Goal: Information Seeking & Learning: Learn about a topic

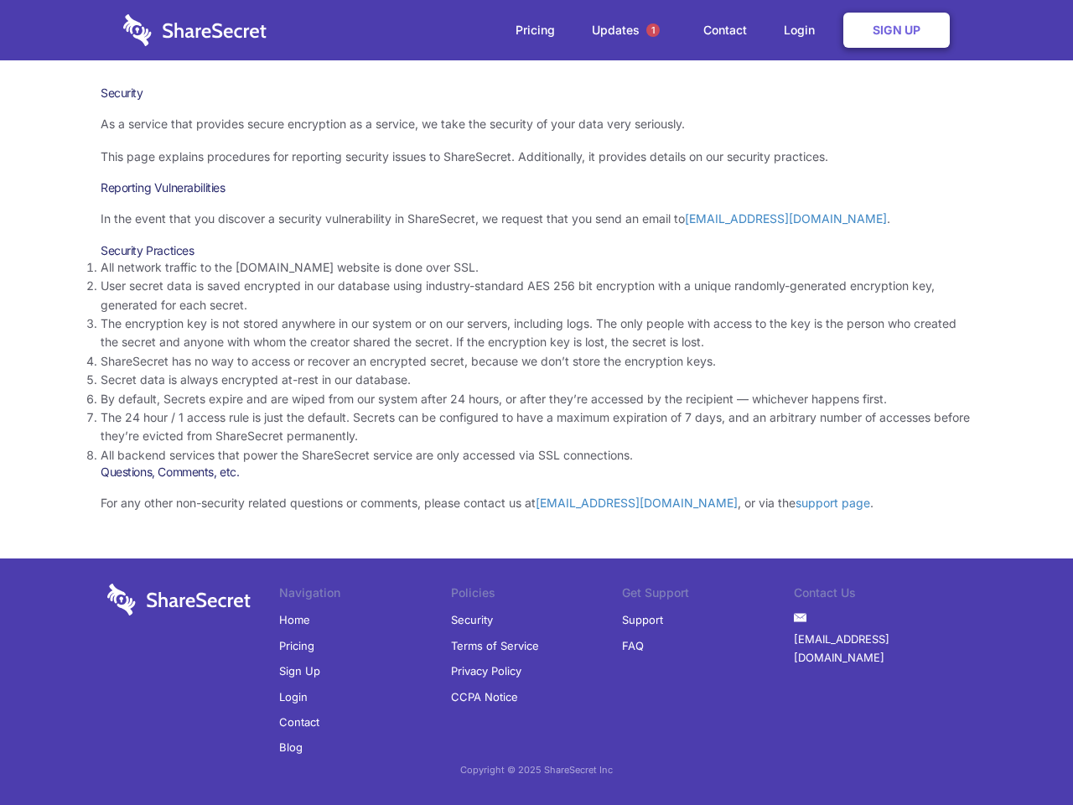
click at [537, 402] on li "By default, Secrets expire and are wiped from our system after 24 hours, or aft…" at bounding box center [537, 399] width 872 height 18
click at [653, 30] on span "1" at bounding box center [652, 29] width 13 height 13
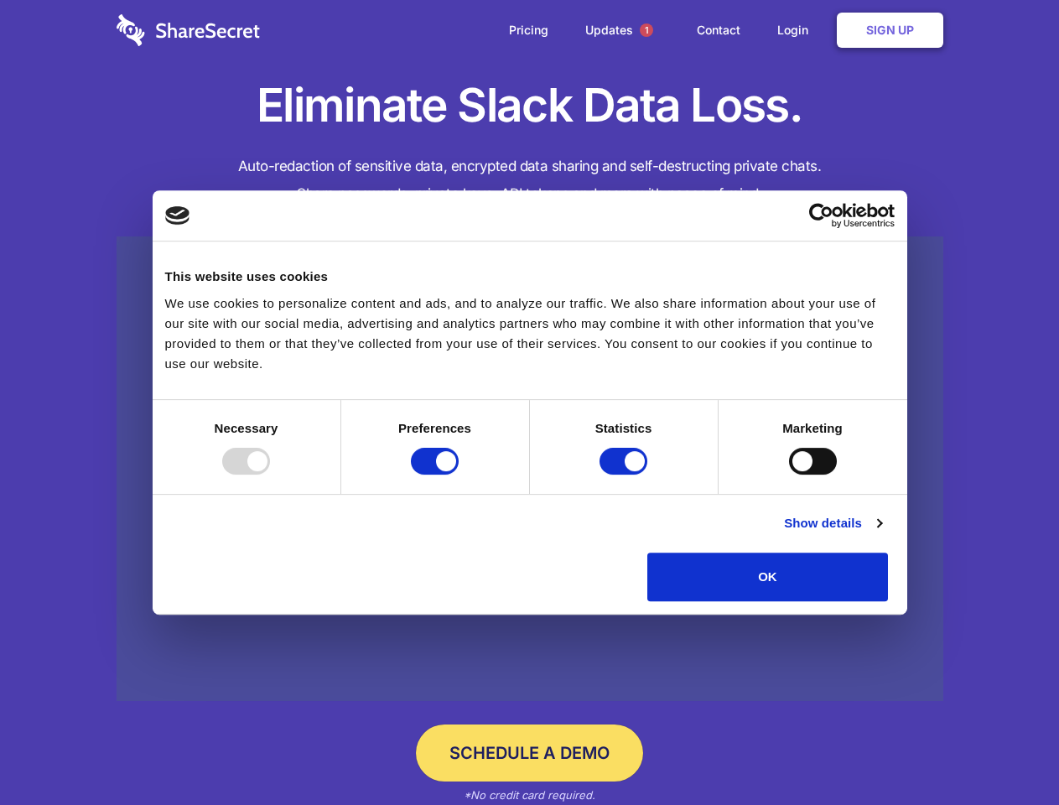
click at [270, 475] on div at bounding box center [246, 461] width 48 height 27
click at [459, 475] on input "Preferences" at bounding box center [435, 461] width 48 height 27
checkbox input "false"
click at [625, 475] on input "Statistics" at bounding box center [623, 461] width 48 height 27
checkbox input "false"
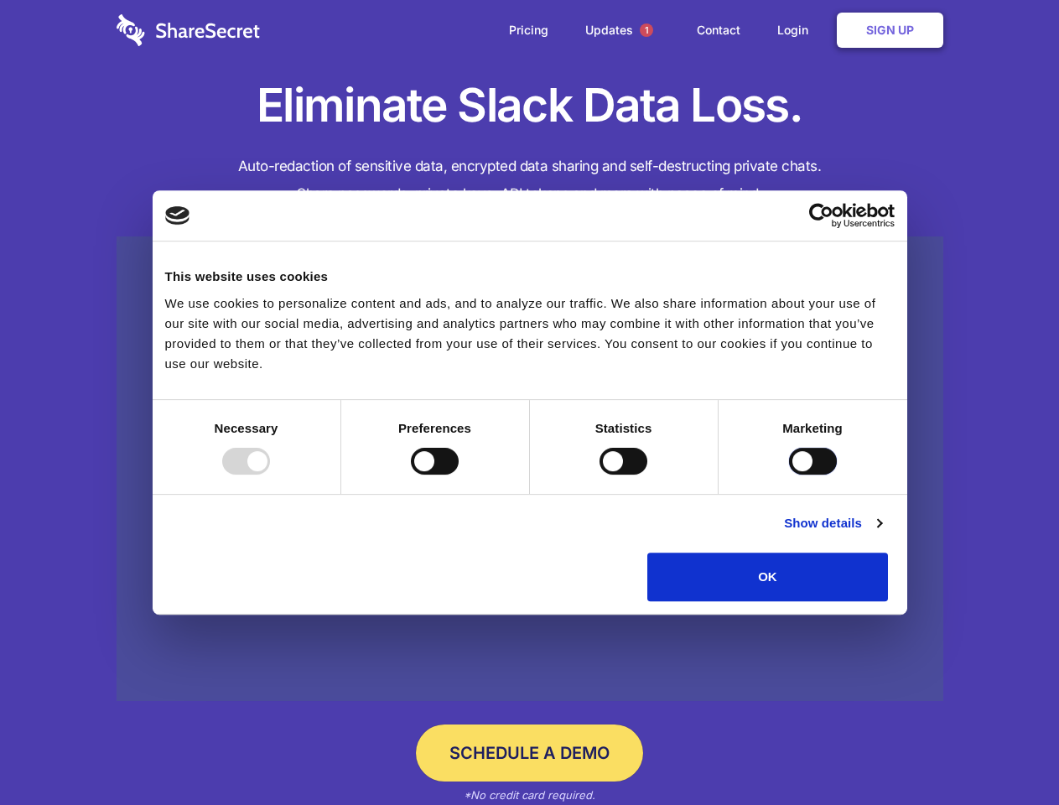
click at [789, 475] on input "Marketing" at bounding box center [813, 461] width 48 height 27
checkbox input "true"
click at [881, 533] on link "Show details" at bounding box center [832, 523] width 97 height 20
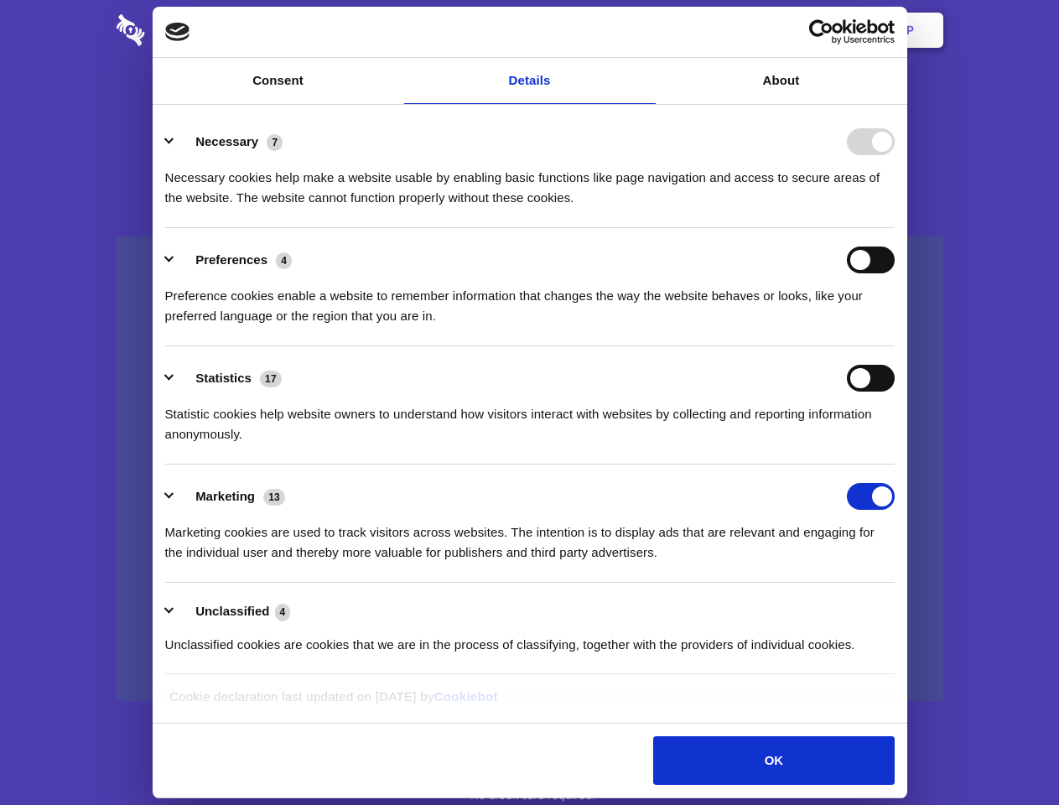
click at [895, 228] on li "Necessary 7 Necessary cookies help make a website usable by enabling basic func…" at bounding box center [529, 169] width 729 height 118
click at [646, 30] on span "1" at bounding box center [646, 29] width 13 height 13
